Goal: Use online tool/utility: Utilize a website feature to perform a specific function

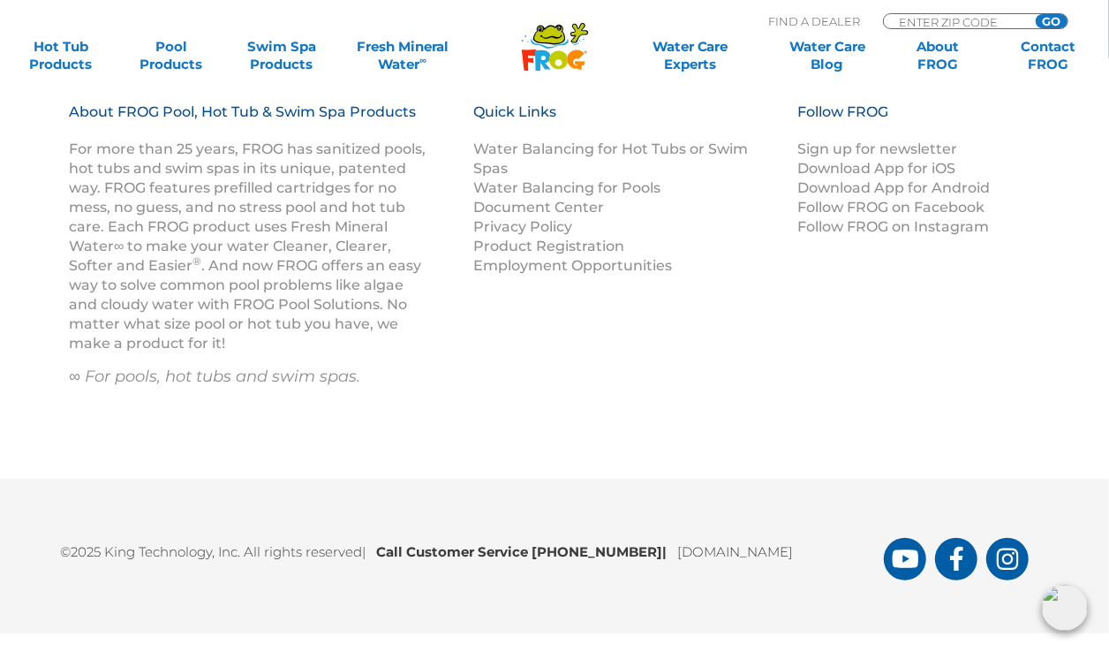
scroll to position [406, 0]
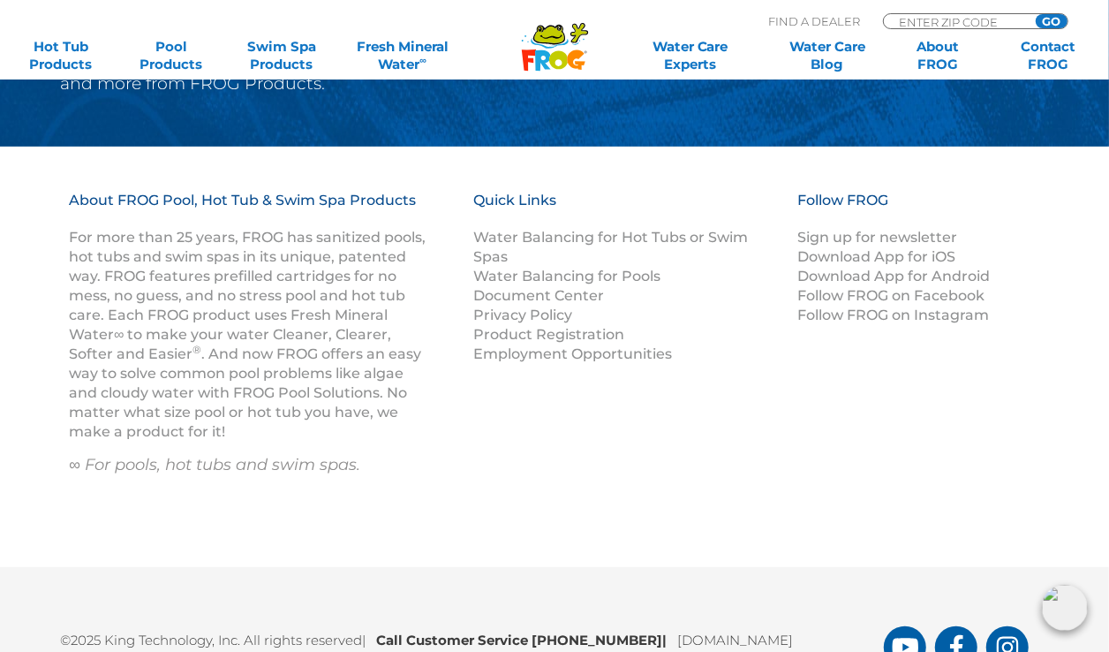
click at [1067, 617] on img at bounding box center [1065, 607] width 46 height 46
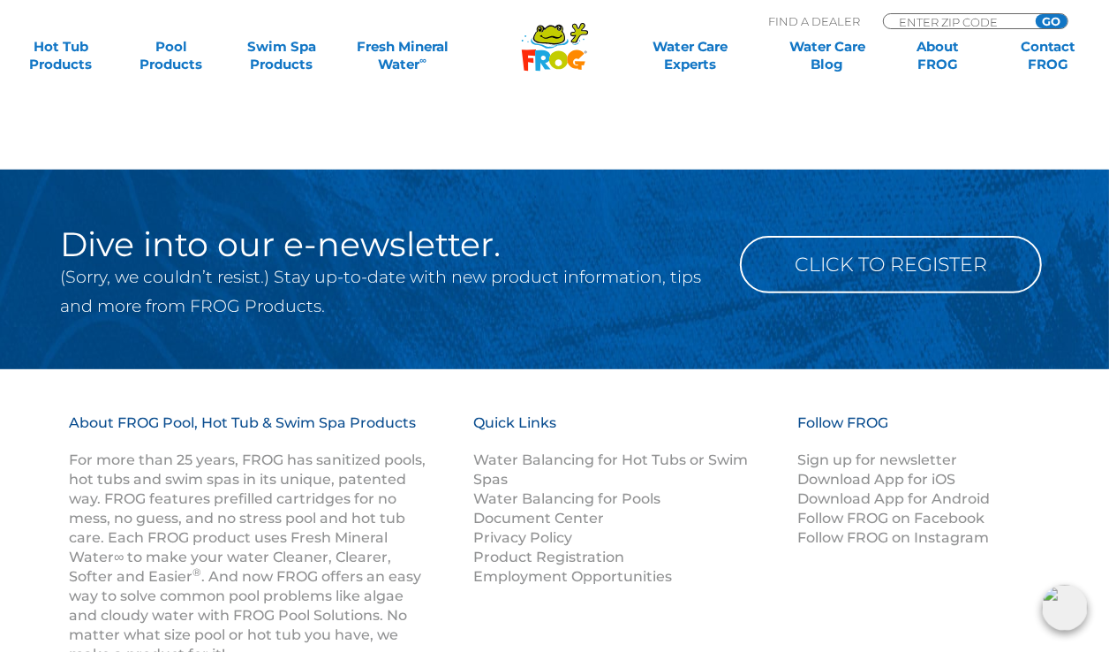
scroll to position [0, 0]
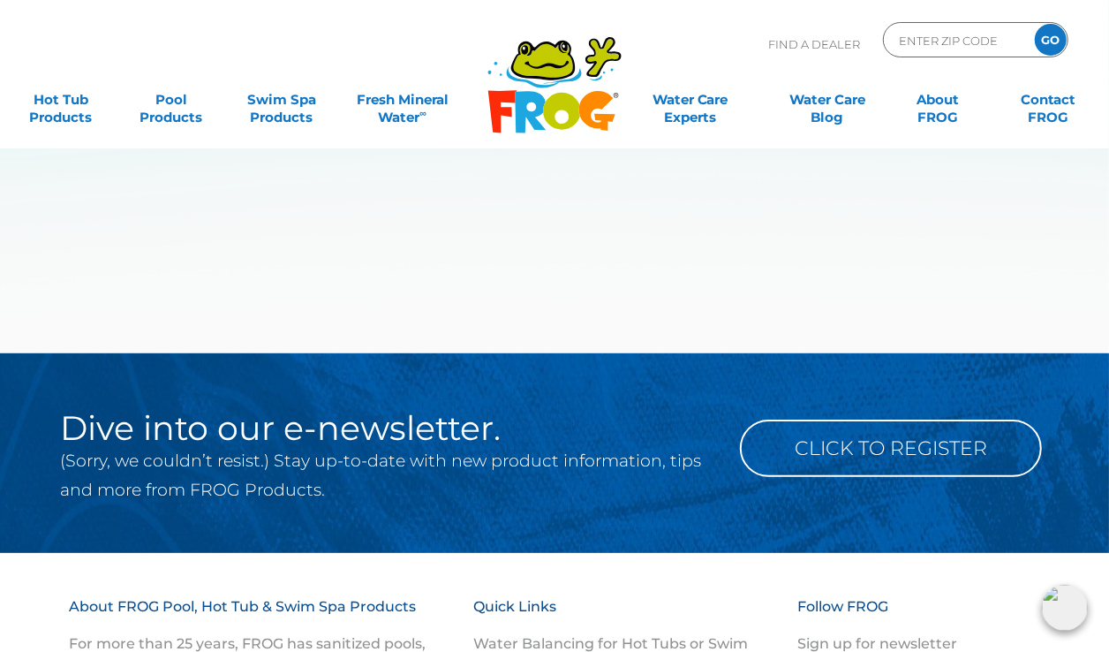
click at [1066, 596] on img at bounding box center [1065, 607] width 46 height 46
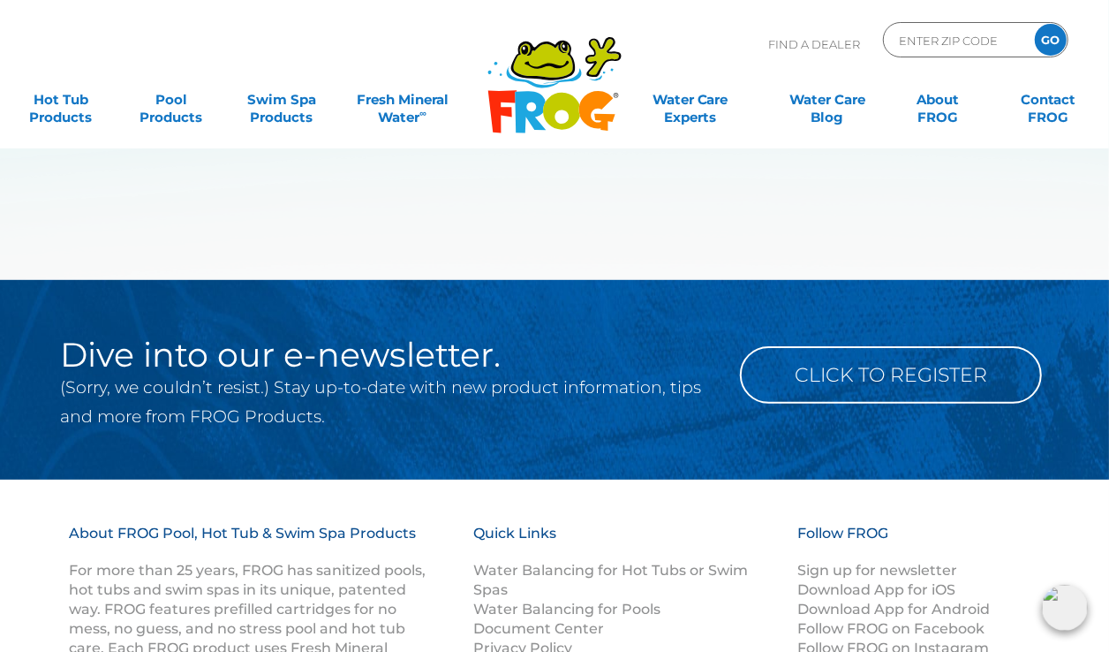
scroll to position [98, 0]
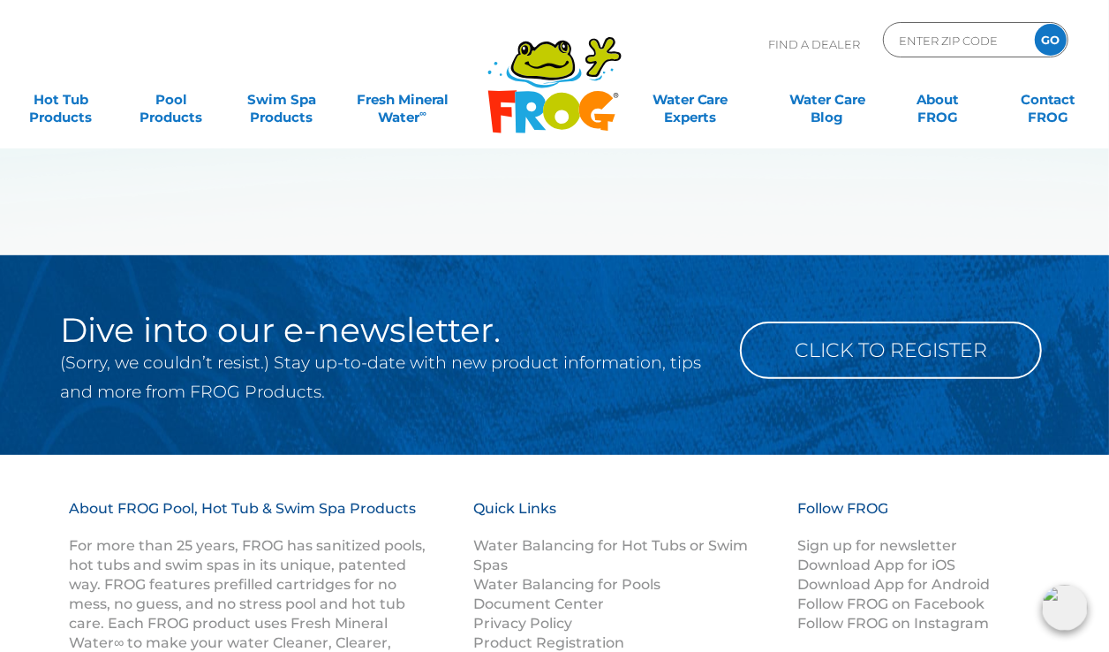
click at [1055, 604] on img at bounding box center [1065, 607] width 46 height 46
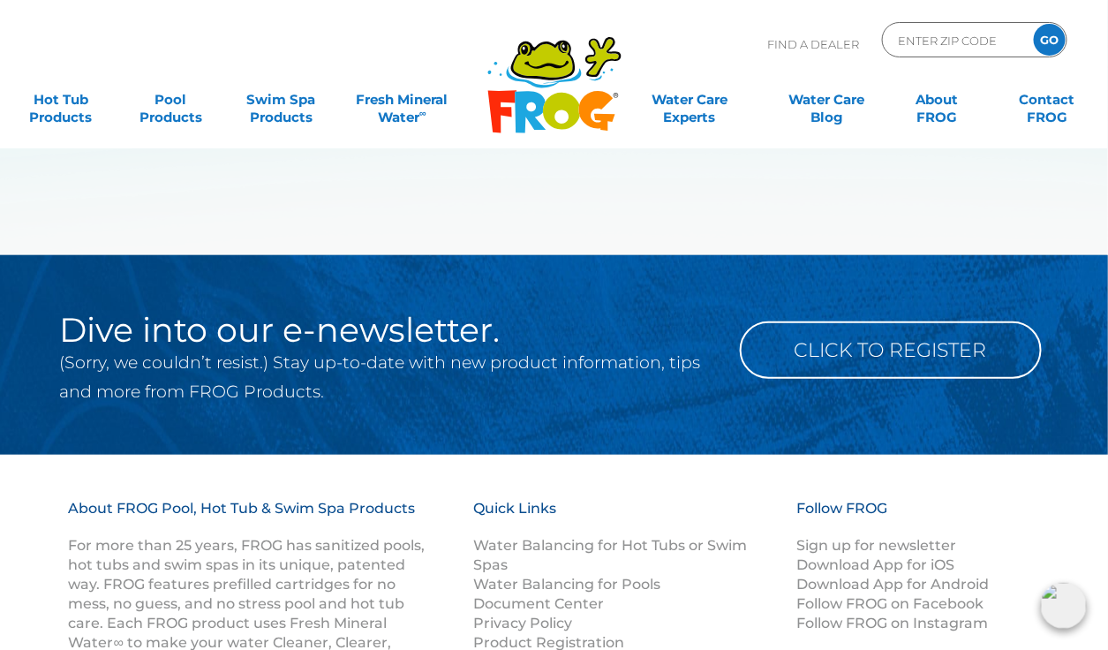
click at [1044, 614] on img at bounding box center [1064, 606] width 46 height 46
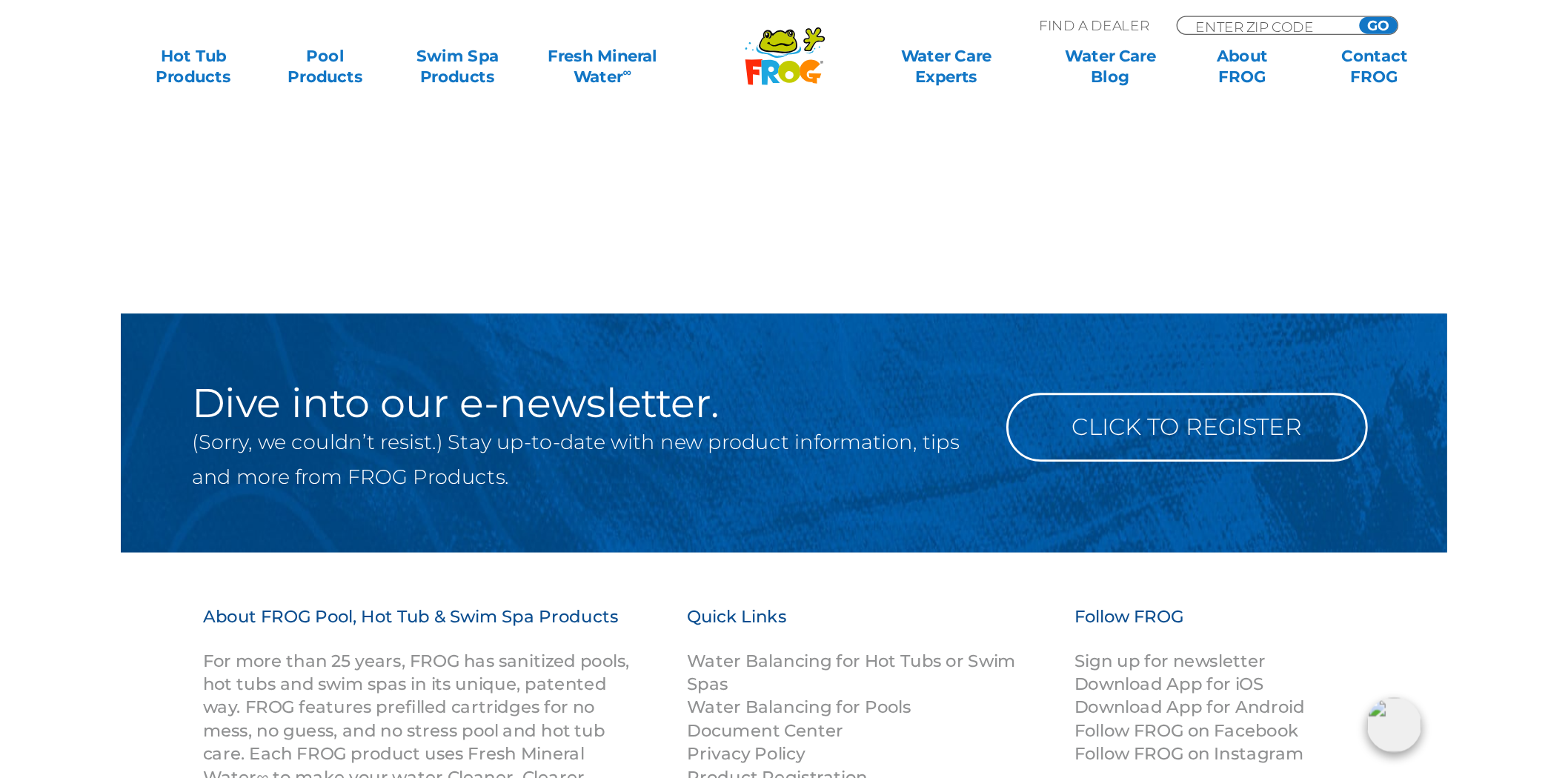
scroll to position [0, 0]
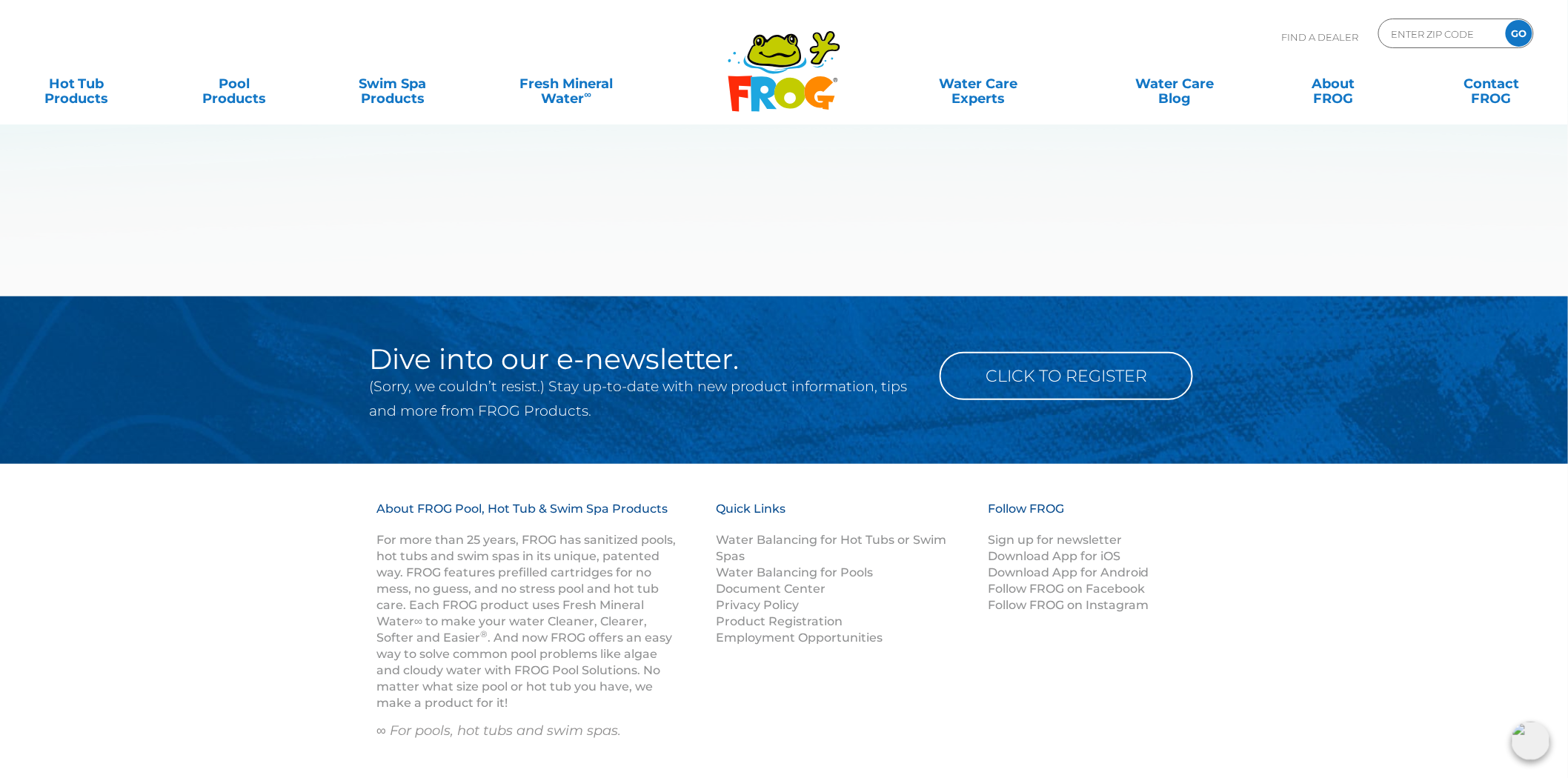
click at [1527, 743] on img at bounding box center [1531, 741] width 39 height 39
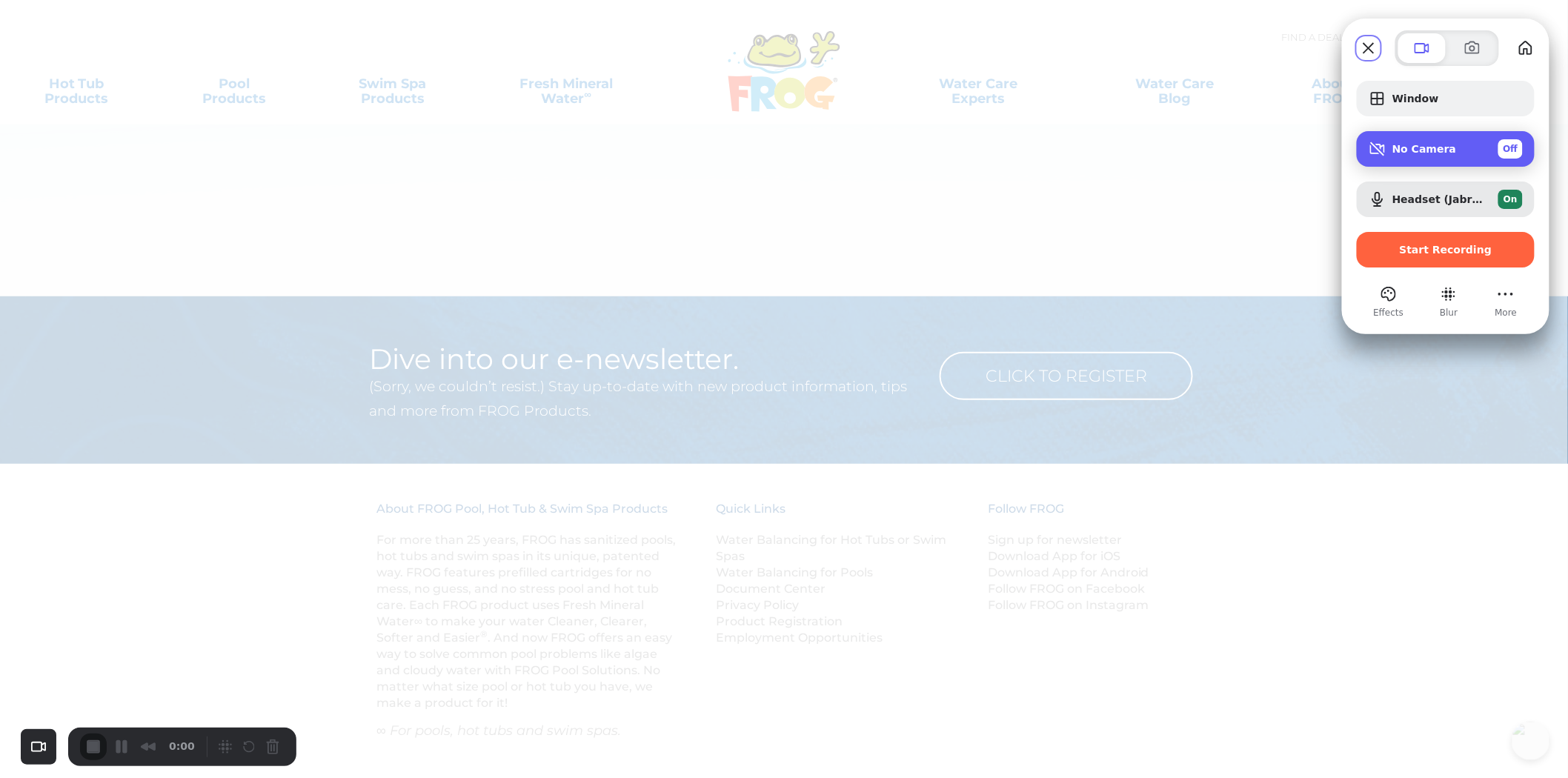
click at [1465, 147] on div "No Camera Off" at bounding box center [1457, 149] width 130 height 19
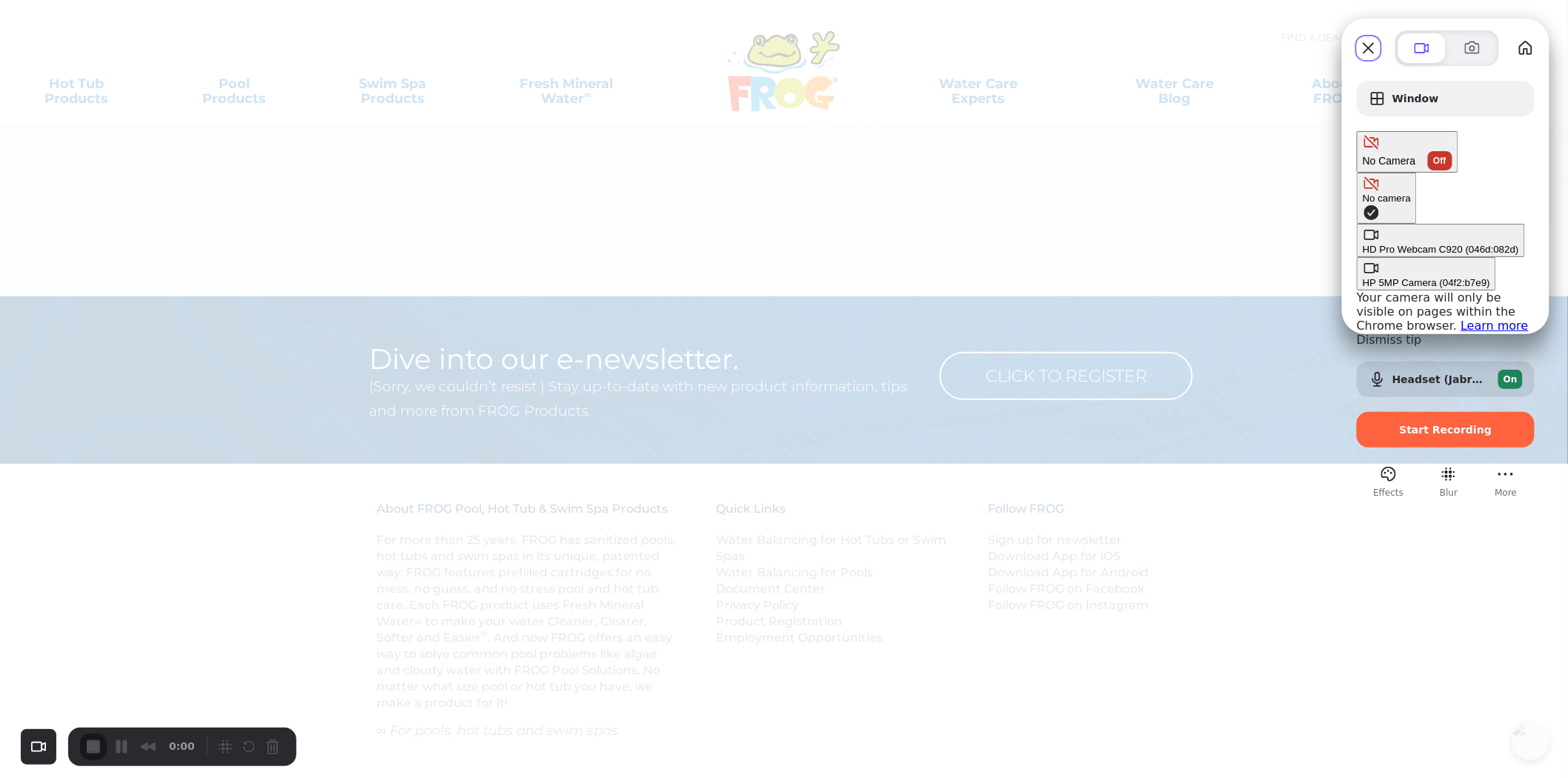
click at [1363, 243] on div "HD Pro Webcam C920 (046d:082d)" at bounding box center [1441, 248] width 156 height 11
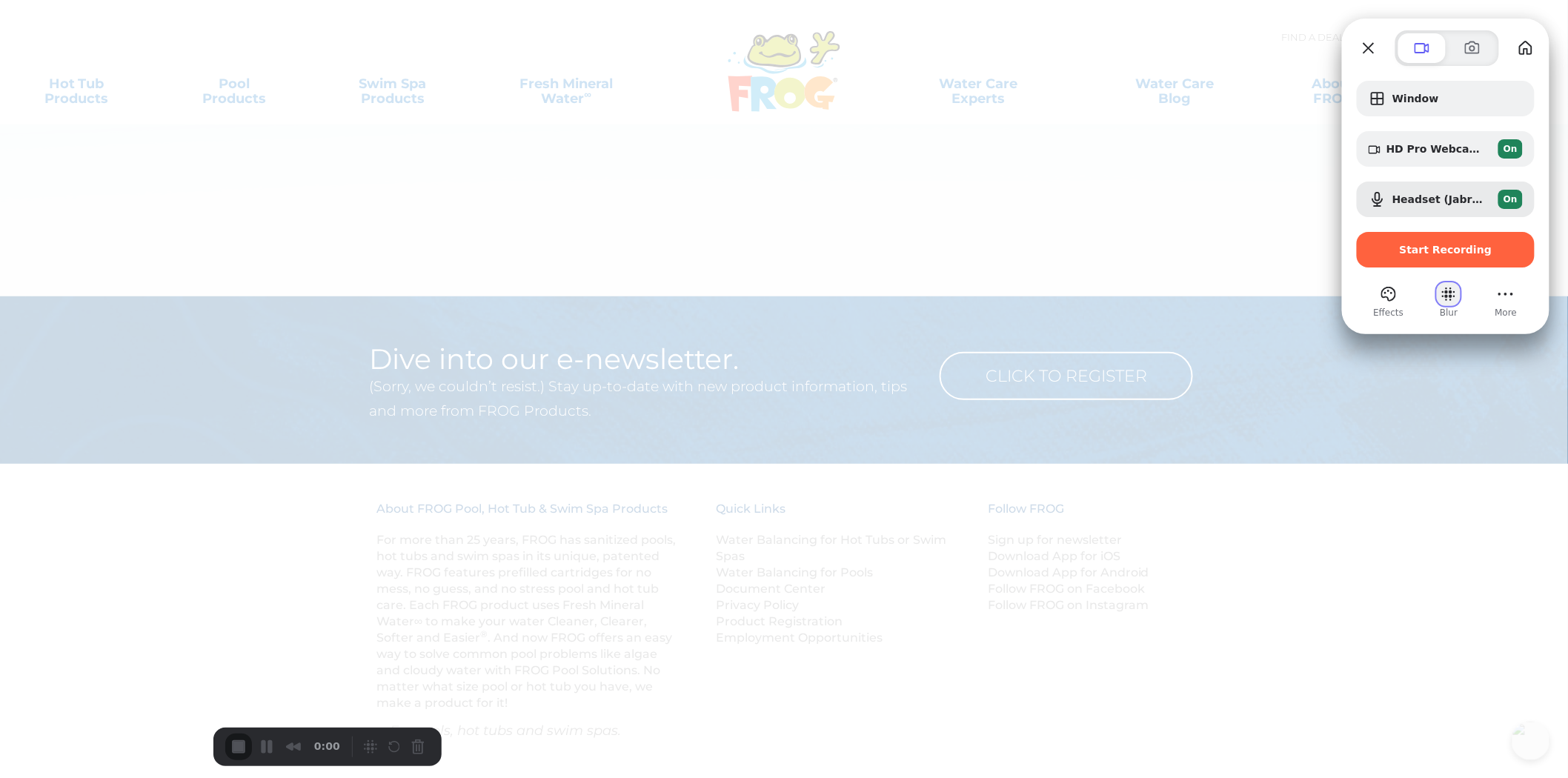
click at [1440, 291] on button "Blur" at bounding box center [1449, 294] width 24 height 23
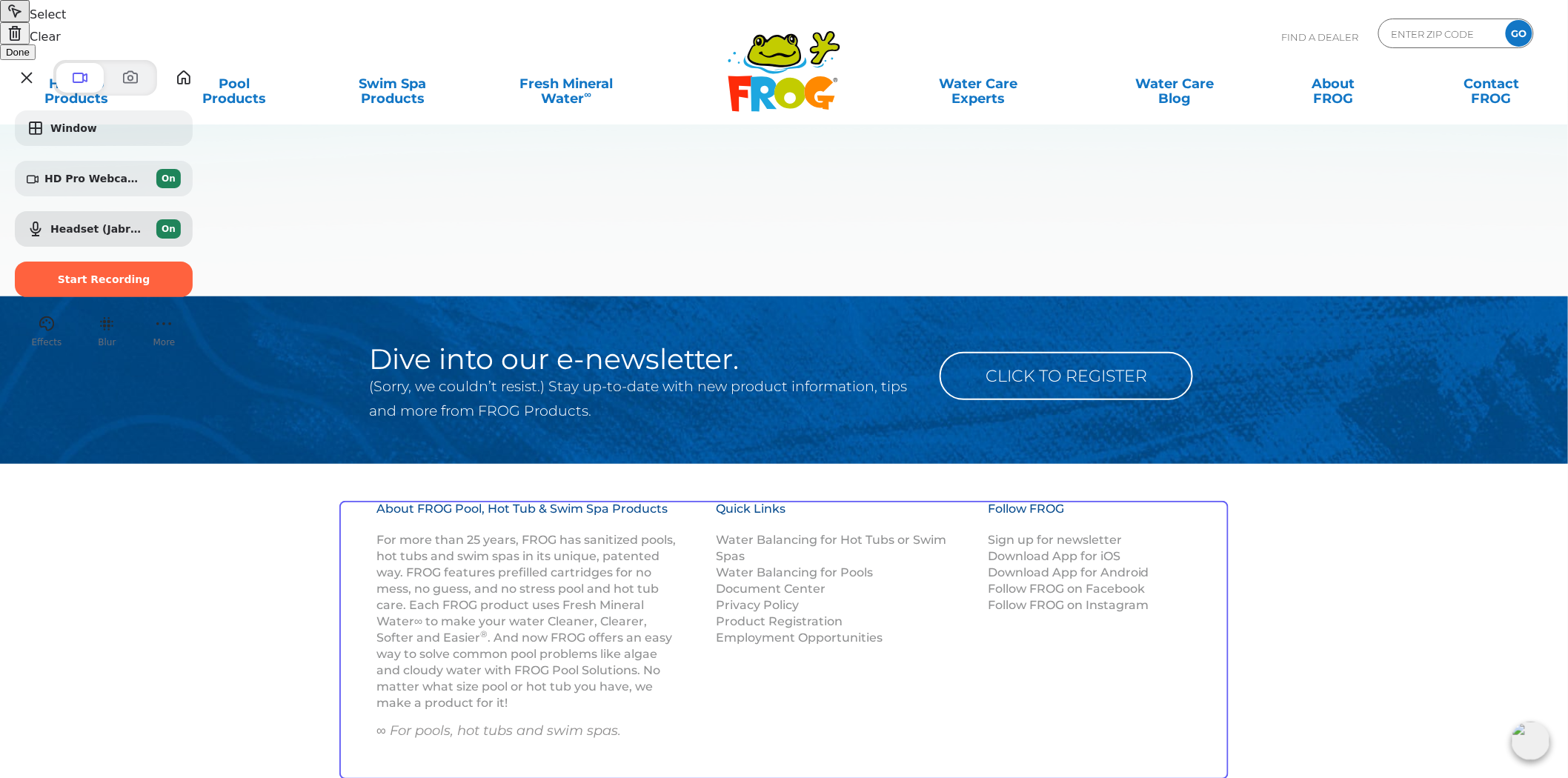
click at [35, 60] on button "Done" at bounding box center [18, 52] width 35 height 16
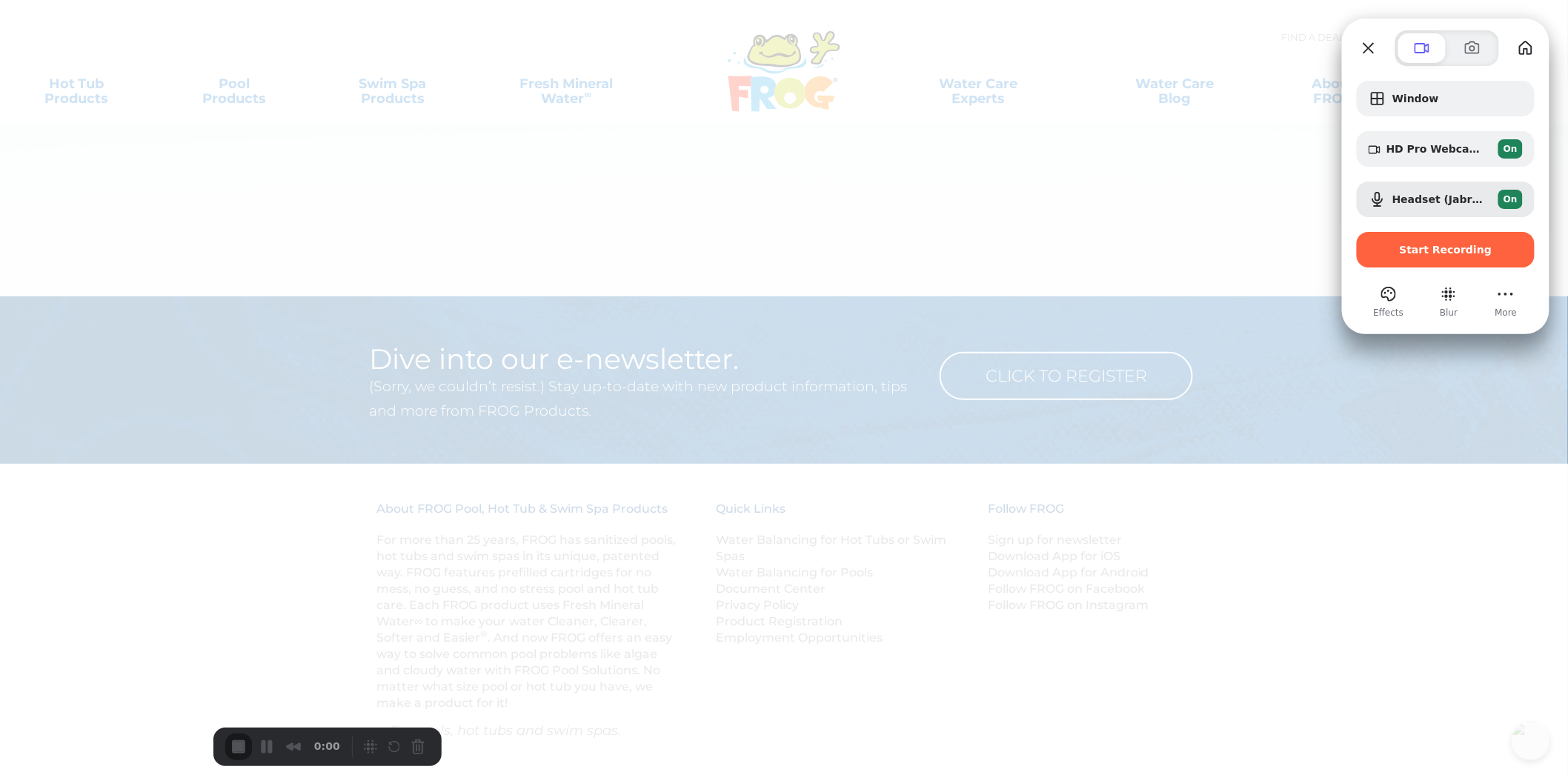
click at [1504, 306] on span "More" at bounding box center [1507, 313] width 22 height 13
click at [1513, 294] on button "More" at bounding box center [1506, 294] width 24 height 23
click at [1383, 302] on button "Effects" at bounding box center [1388, 294] width 24 height 23
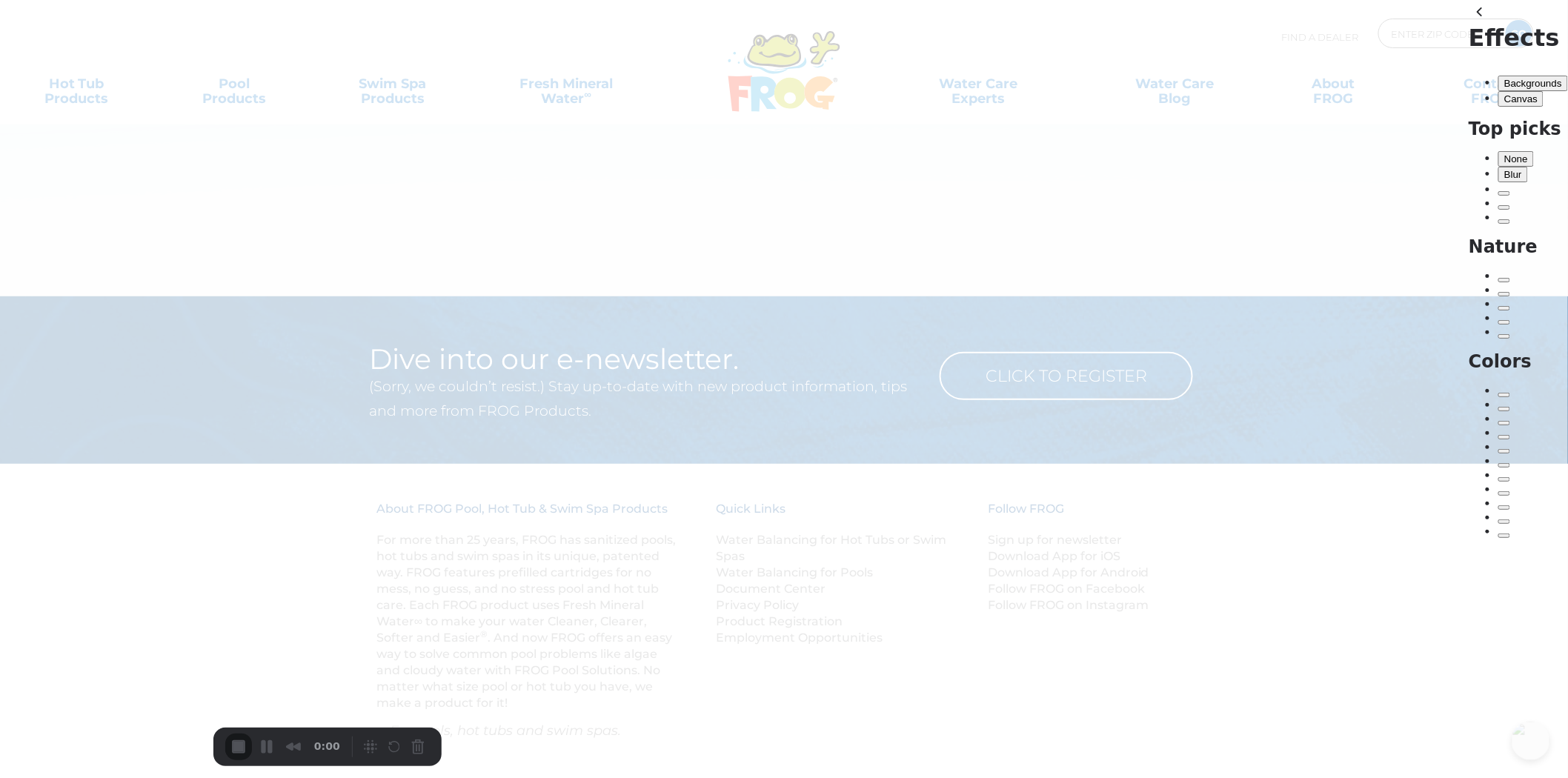
scroll to position [28, 0]
click at [1506, 91] on button "Canvas" at bounding box center [1521, 99] width 45 height 16
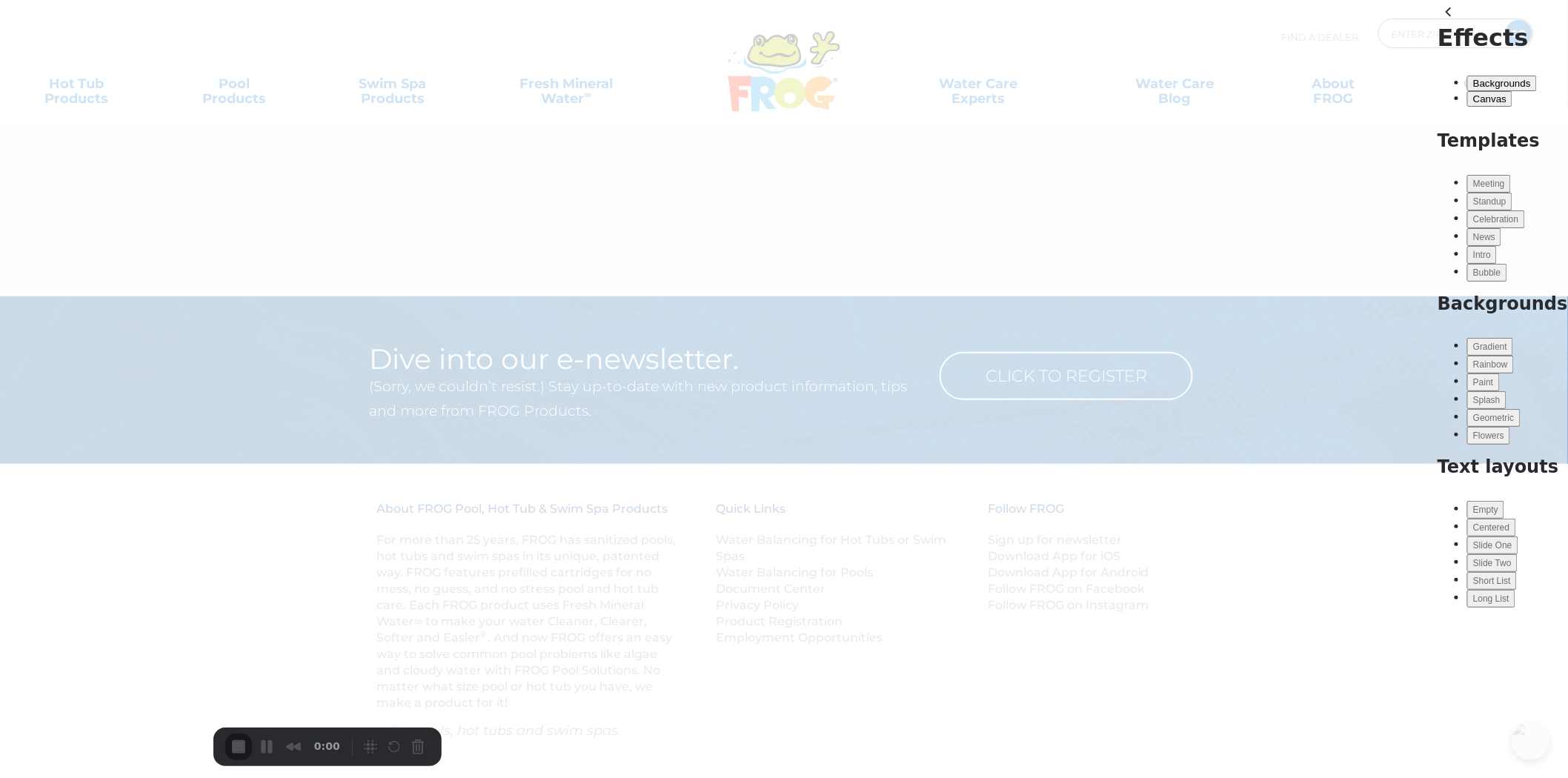
click at [1467, 76] on button "Backgrounds" at bounding box center [1502, 83] width 70 height 16
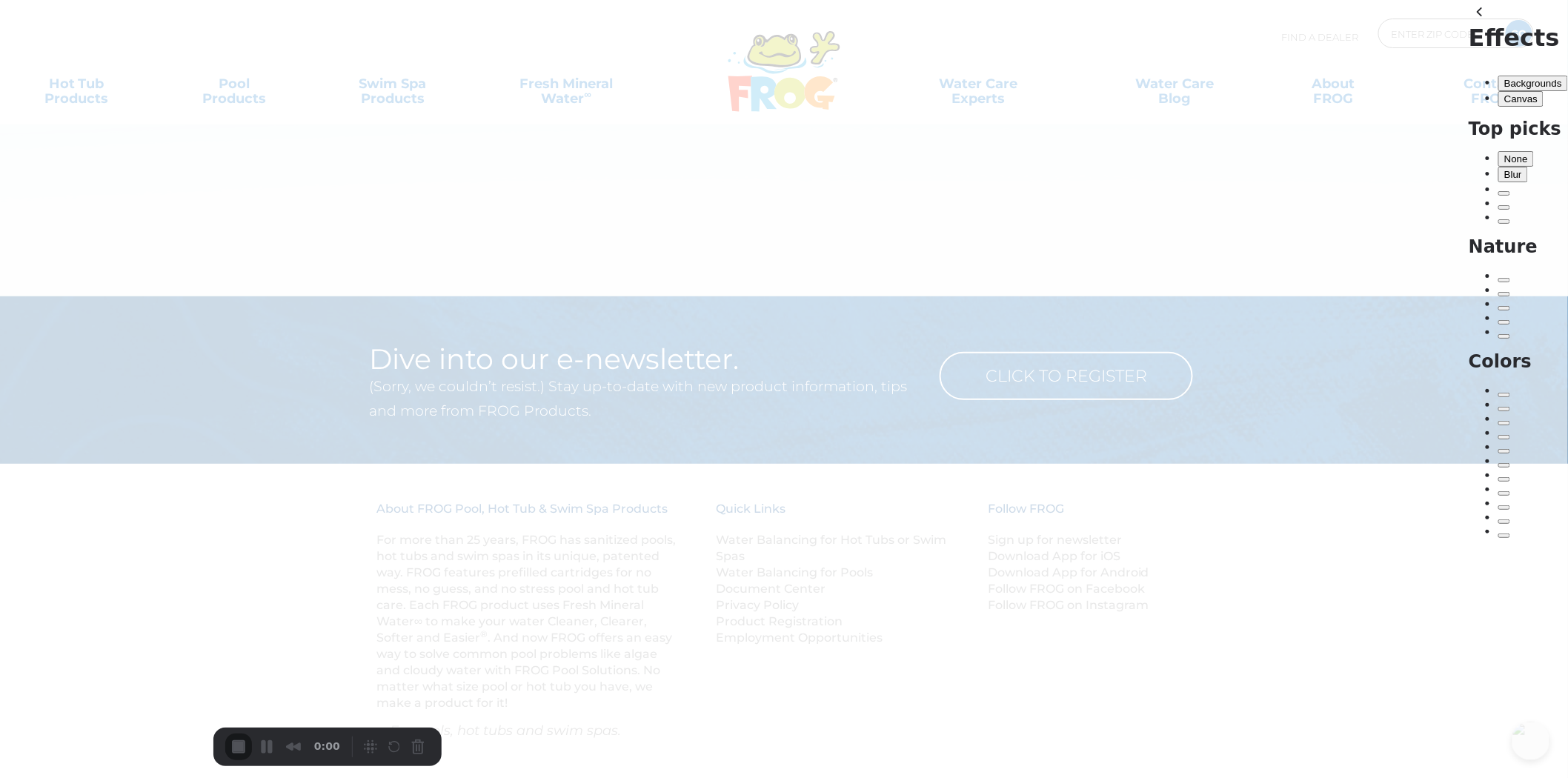
click at [1504, 409] on div "Blue" at bounding box center [1504, 409] width 0 height 0
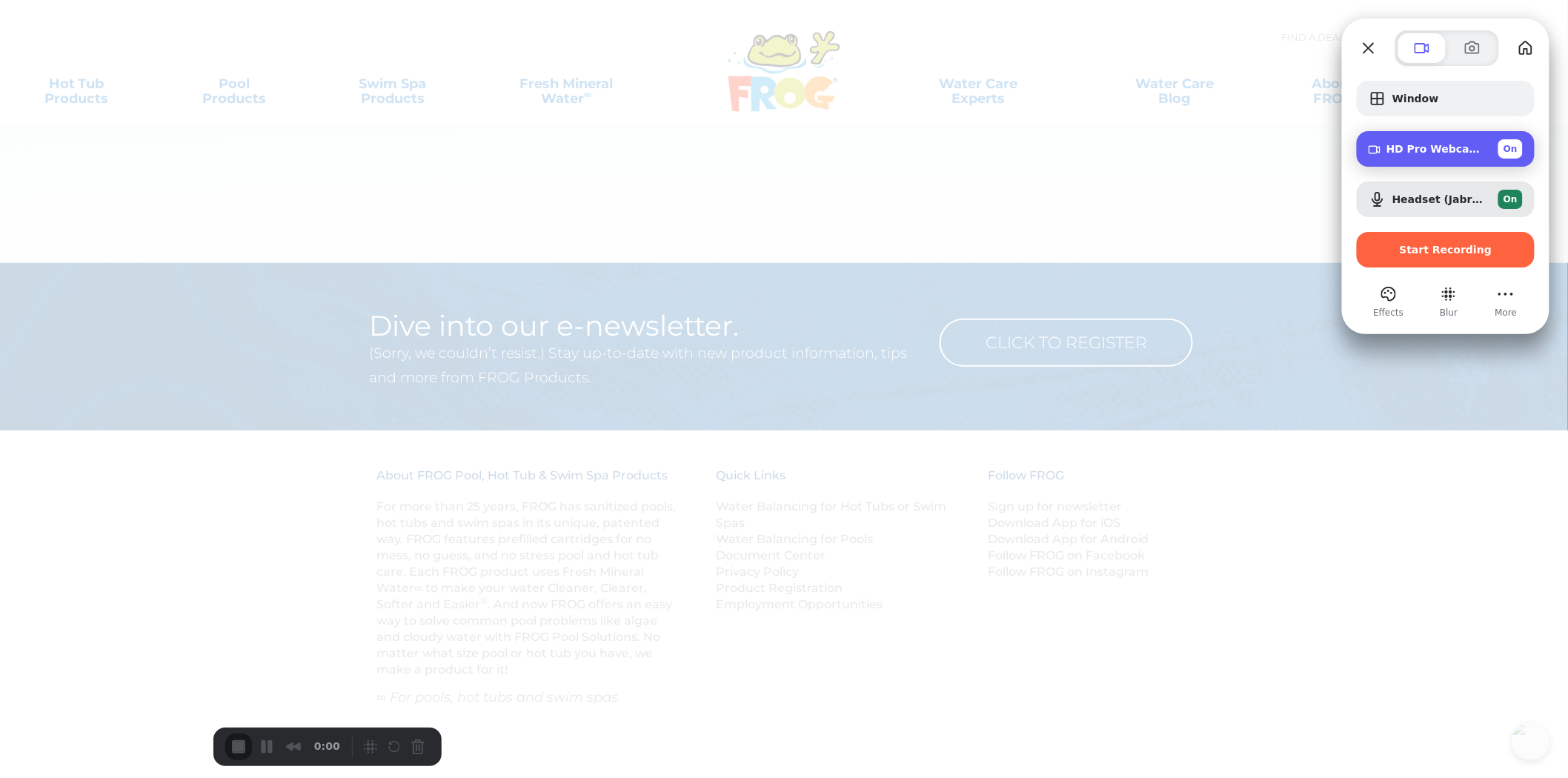
scroll to position [0, 0]
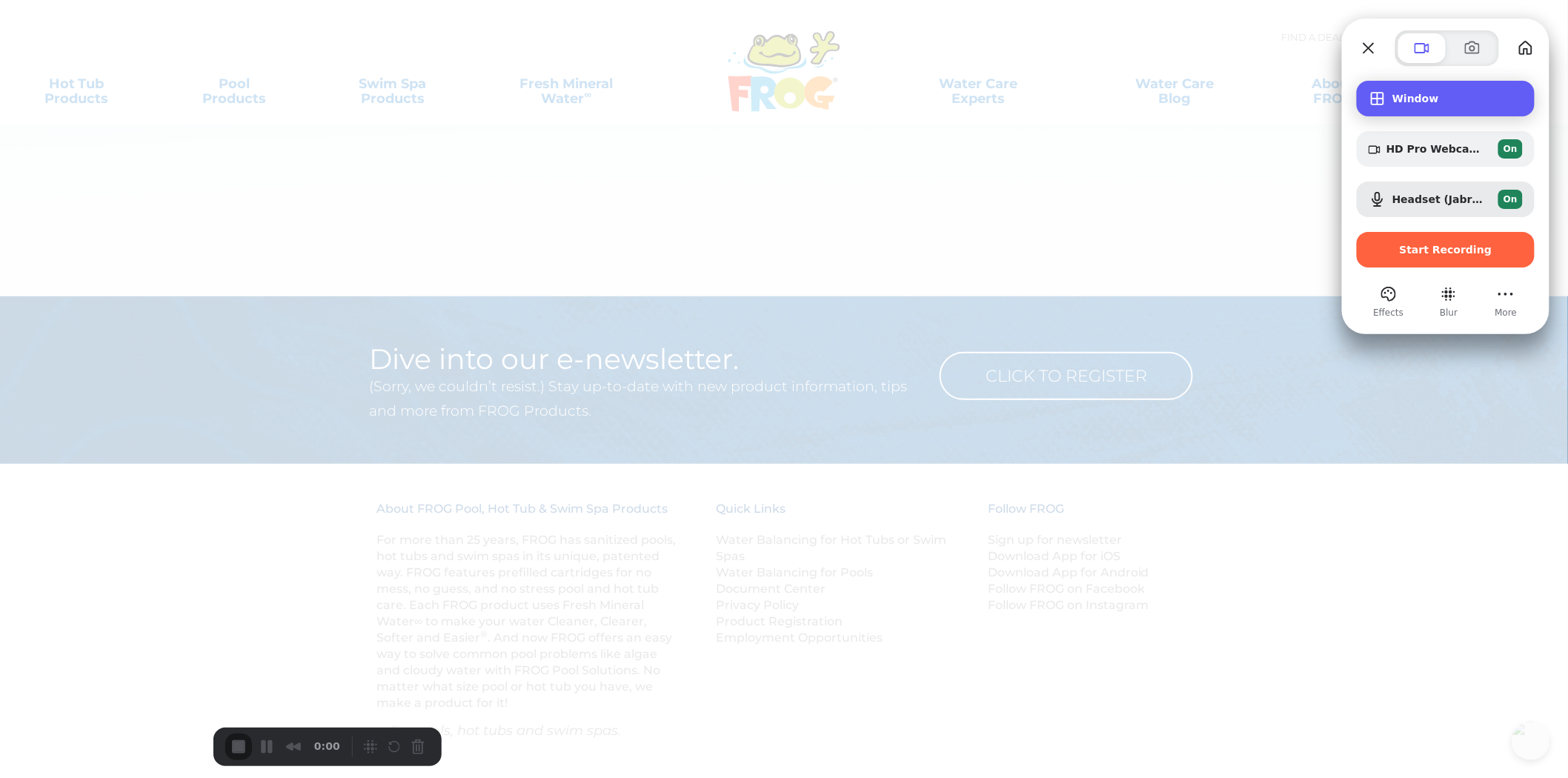
click at [1409, 99] on span "Window" at bounding box center [1457, 98] width 130 height 12
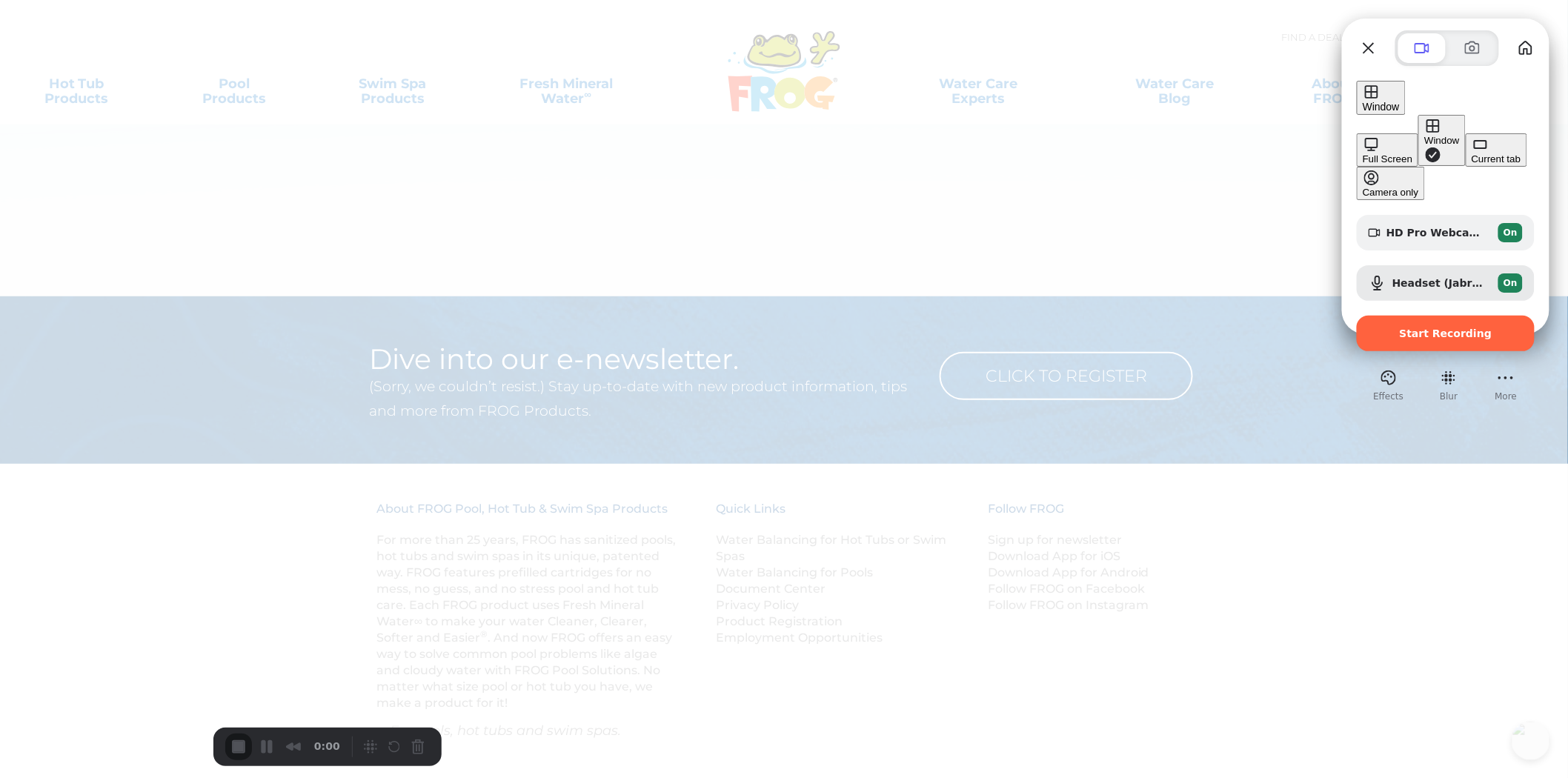
click at [1400, 101] on span "Window" at bounding box center [1382, 107] width 37 height 12
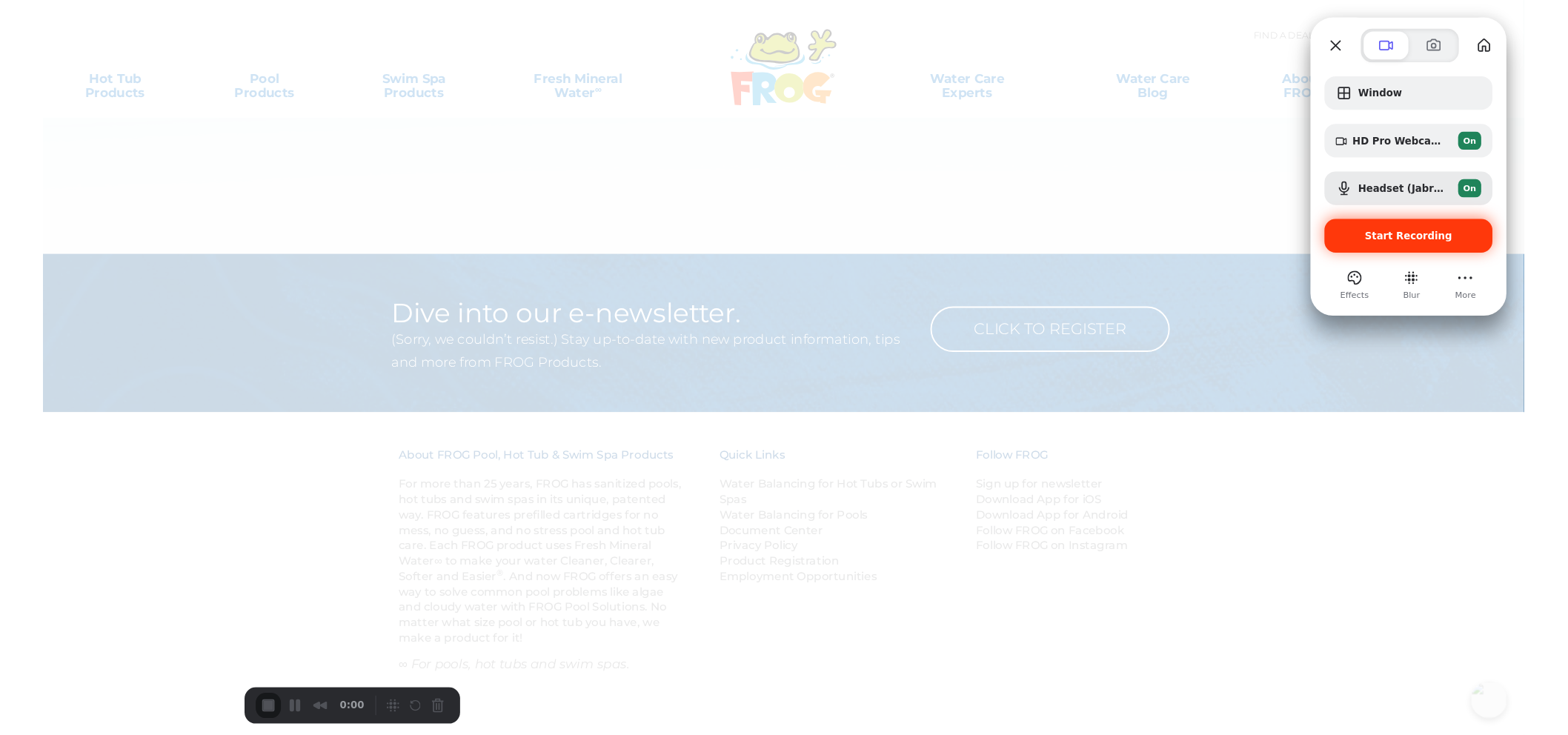
scroll to position [27, 0]
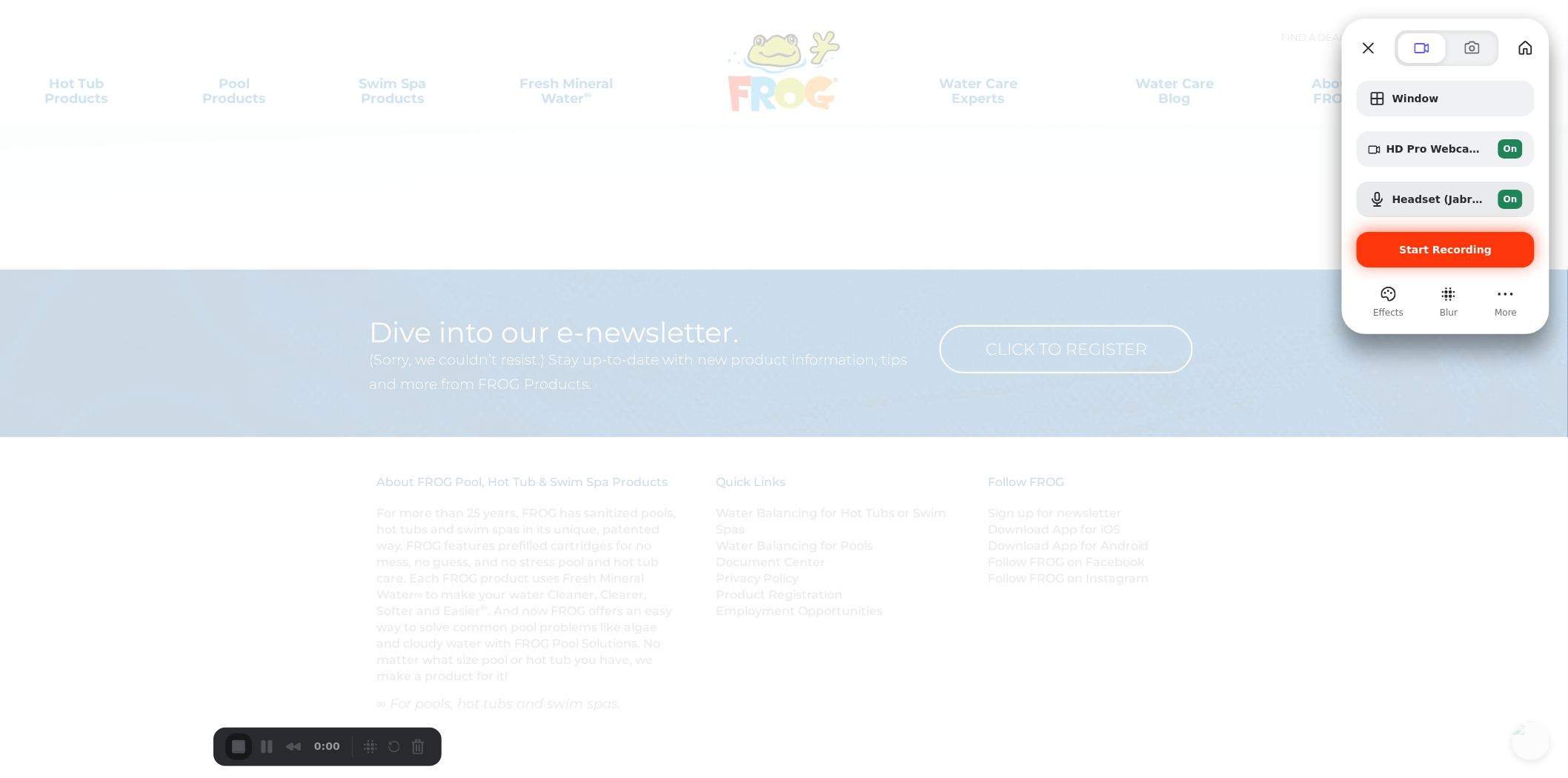
click at [1457, 249] on span "Start Recording" at bounding box center [1446, 249] width 92 height 12
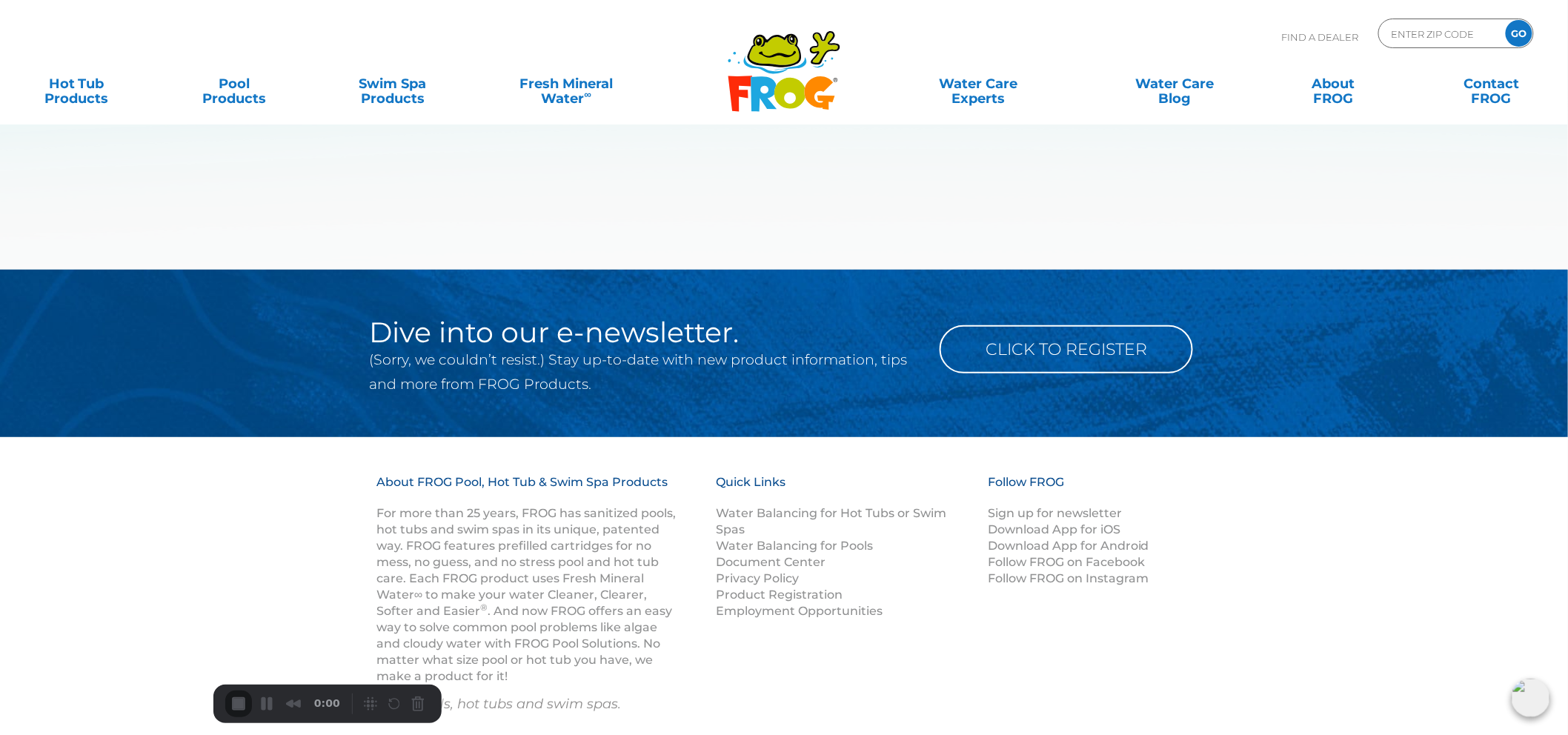
click at [1536, 699] on img at bounding box center [1531, 698] width 39 height 39
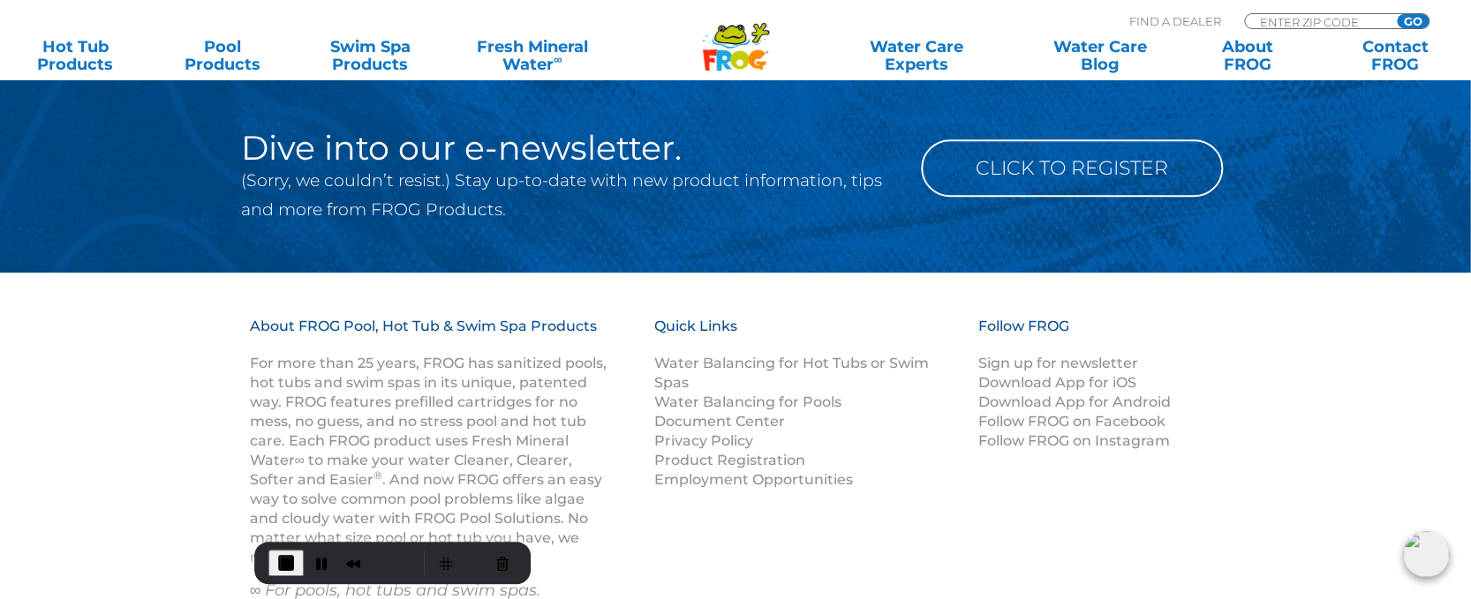
scroll to position [281, 0]
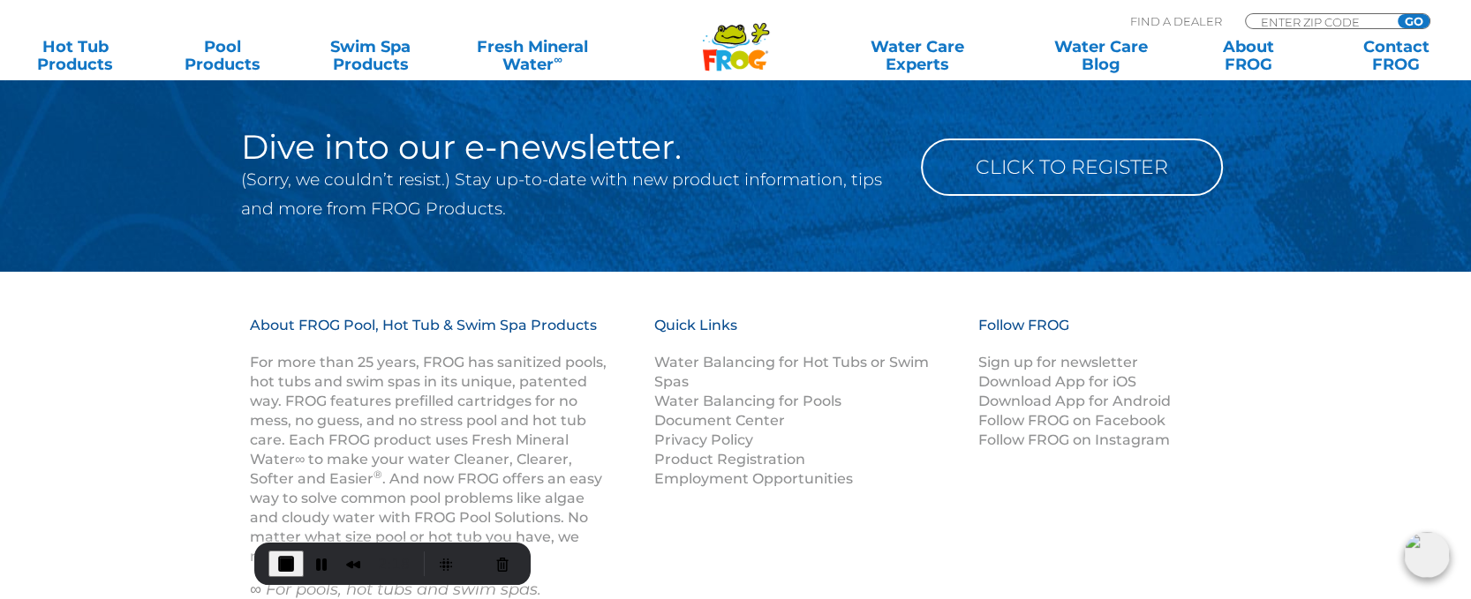
click at [1416, 558] on img at bounding box center [1427, 555] width 46 height 46
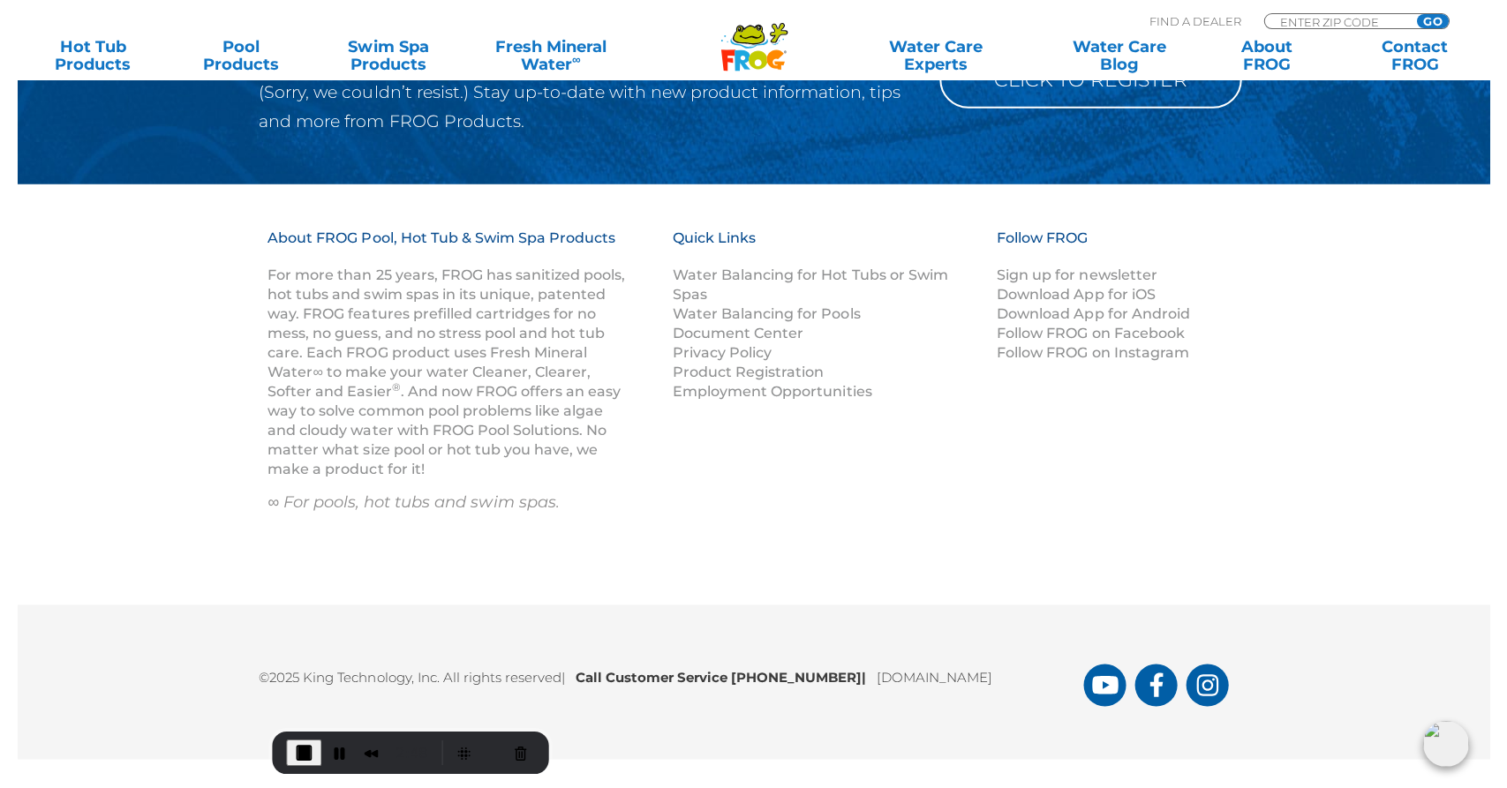
scroll to position [367, 0]
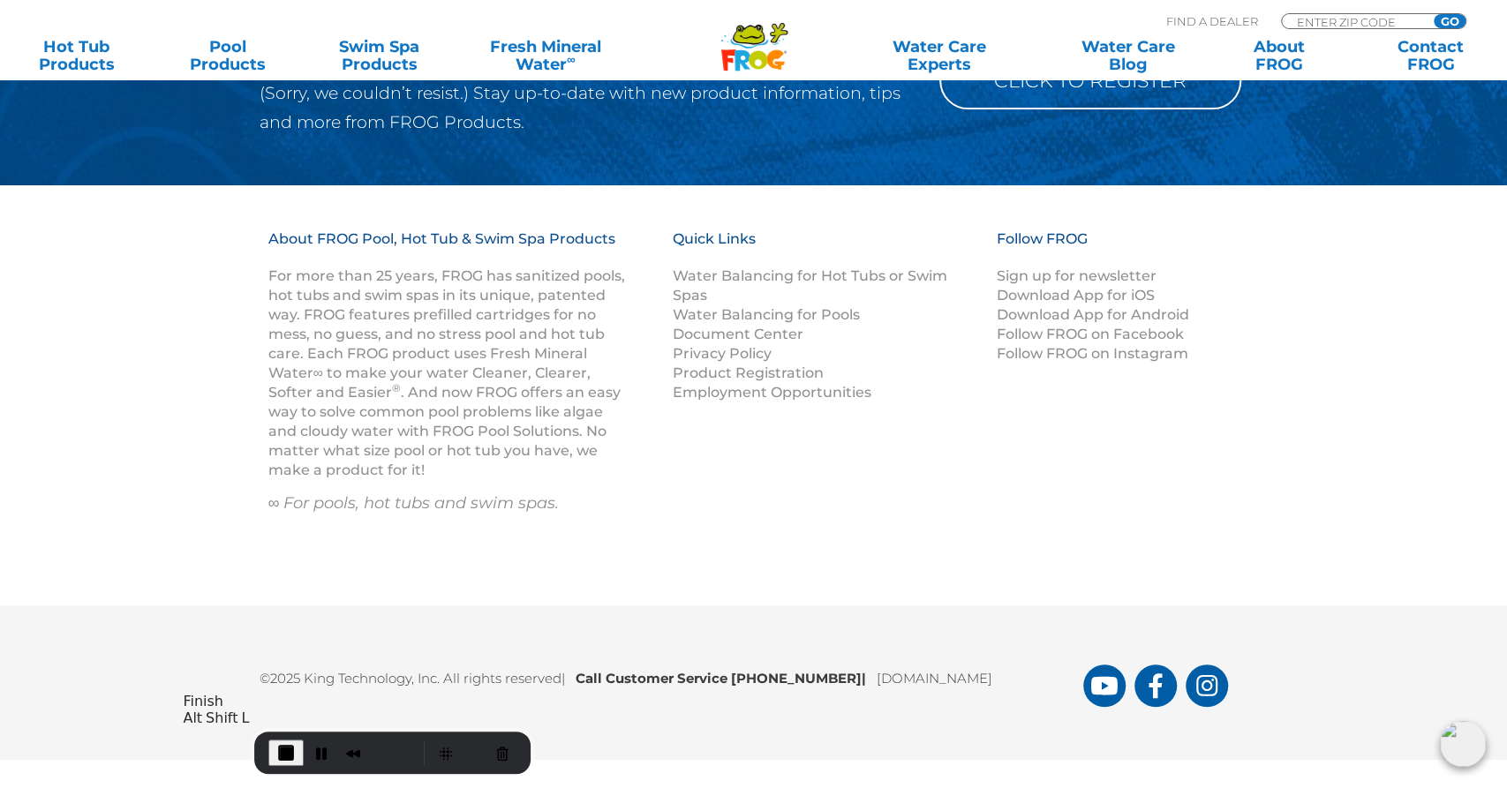
click at [275, 755] on span "End Recording" at bounding box center [285, 752] width 21 height 21
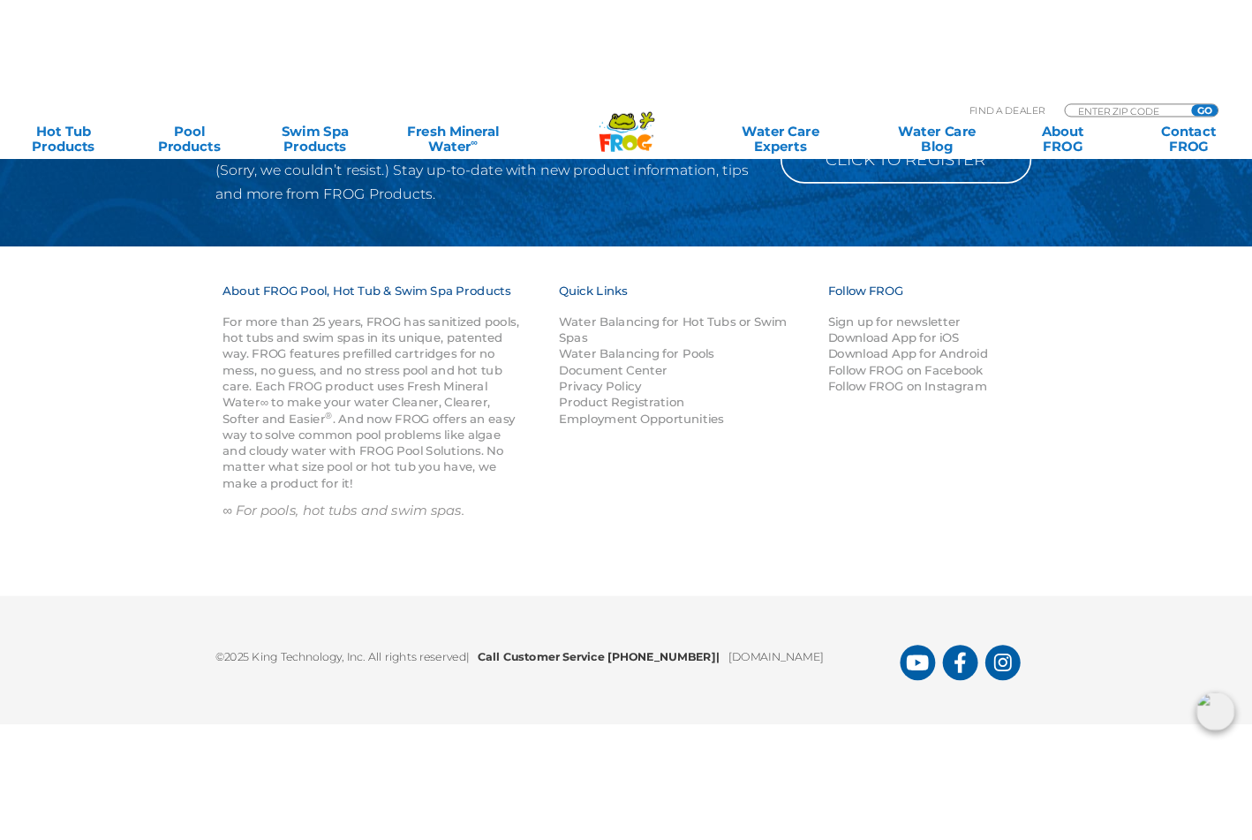
scroll to position [315, 0]
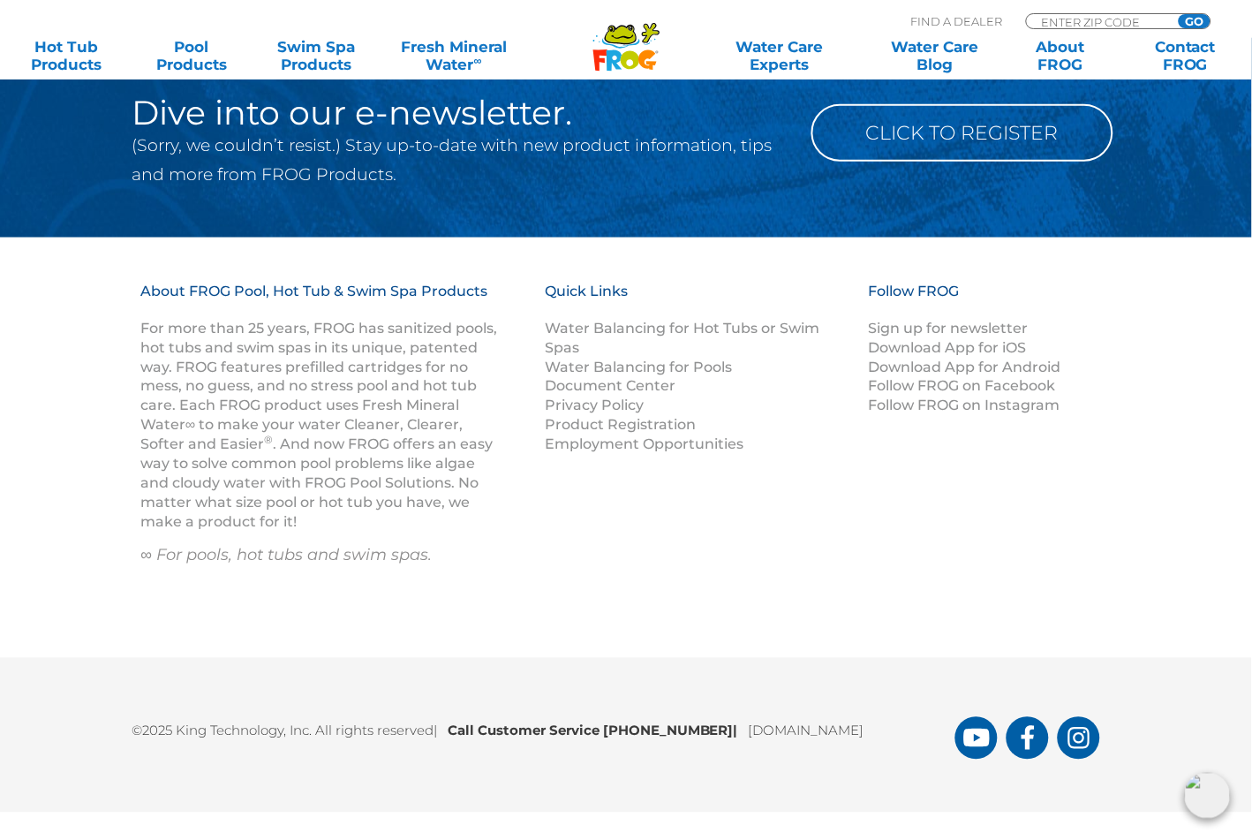
click at [1204, 790] on img at bounding box center [1208, 795] width 46 height 46
click at [1202, 802] on img at bounding box center [1208, 795] width 46 height 46
